Goal: Find contact information: Find contact information

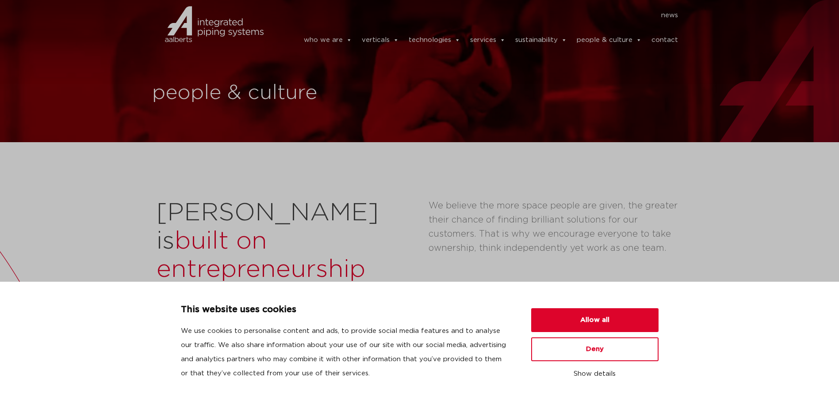
click at [660, 41] on link "contact" at bounding box center [664, 40] width 27 height 18
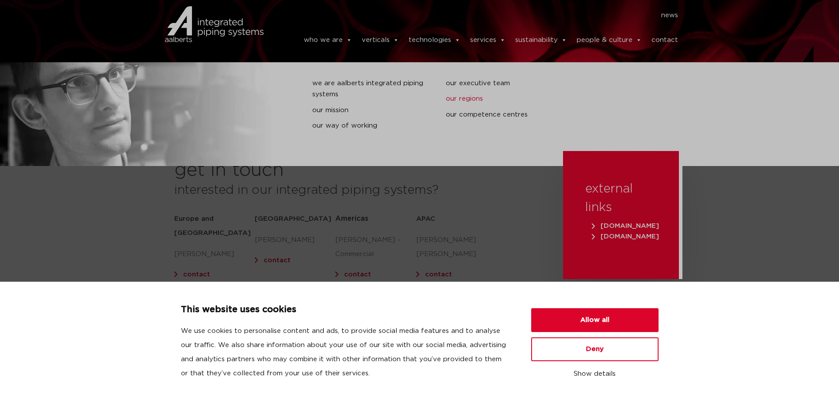
click at [459, 95] on link "our regions" at bounding box center [506, 98] width 120 height 11
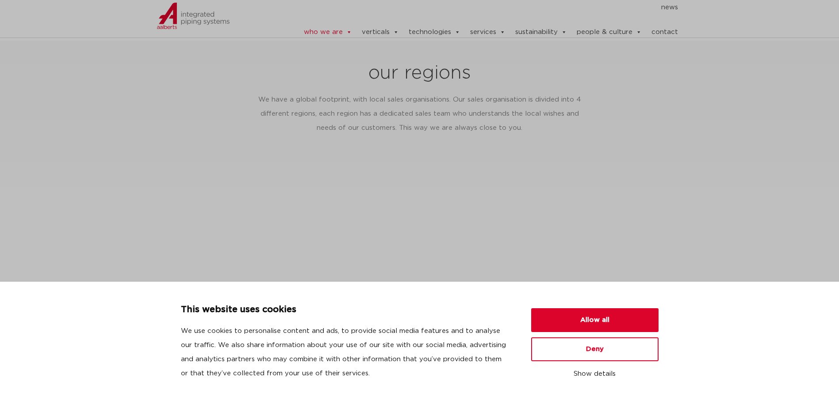
scroll to position [1360, 0]
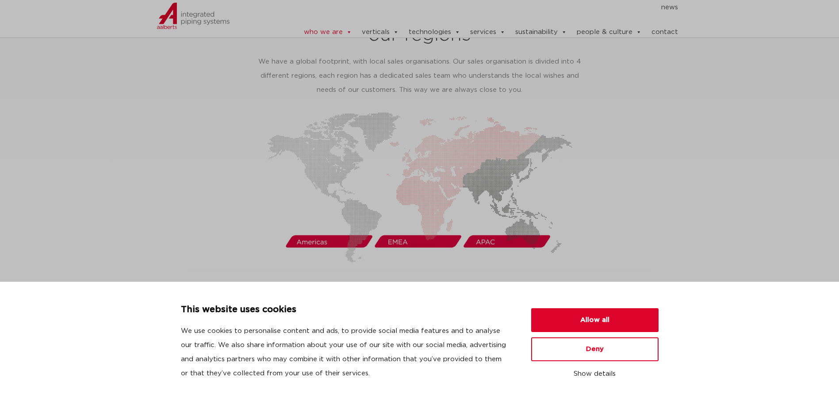
click at [319, 229] on img at bounding box center [419, 187] width 305 height 151
click at [320, 161] on img at bounding box center [419, 187] width 305 height 151
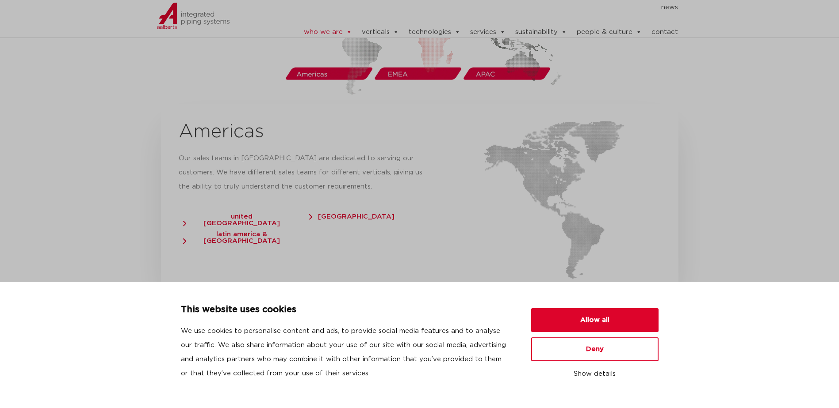
scroll to position [1536, 0]
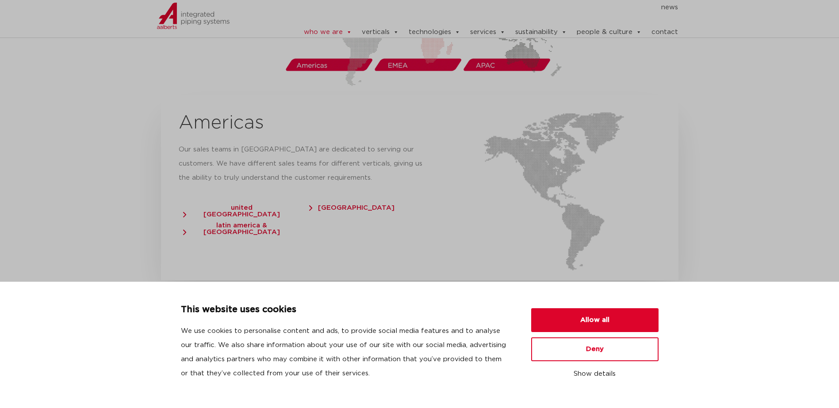
click at [253, 205] on span "united states of america" at bounding box center [237, 211] width 109 height 13
